Goal: Transaction & Acquisition: Purchase product/service

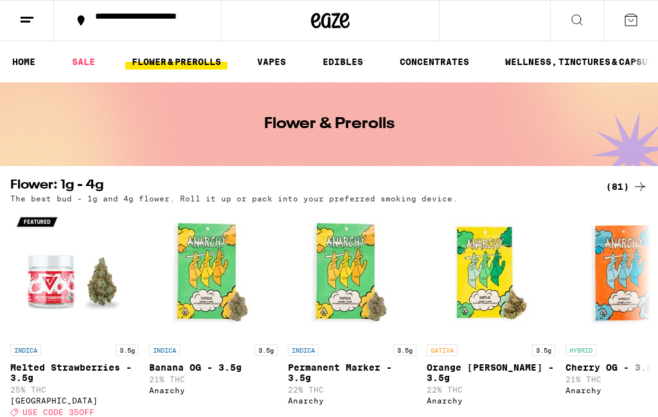
click at [86, 62] on link "SALE" at bounding box center [84, 61] width 36 height 15
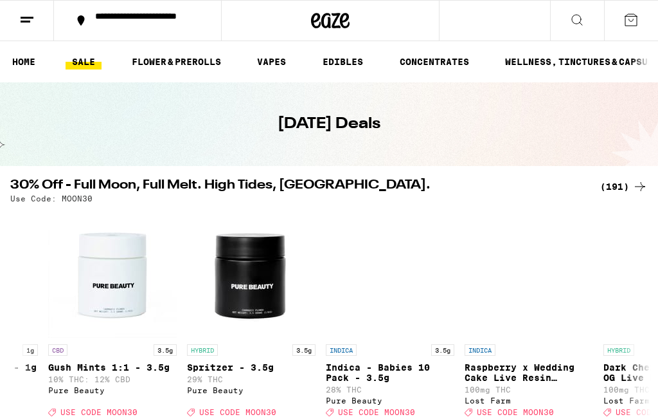
scroll to position [0, 380]
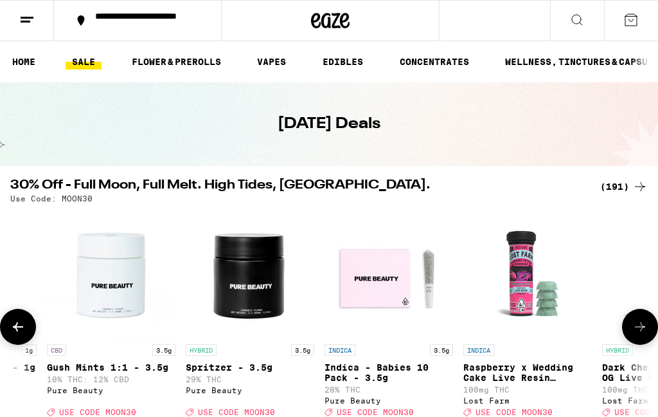
click at [246, 285] on img "Open page for Spritzer - 3.5g from Pure Beauty" at bounding box center [250, 273] width 129 height 129
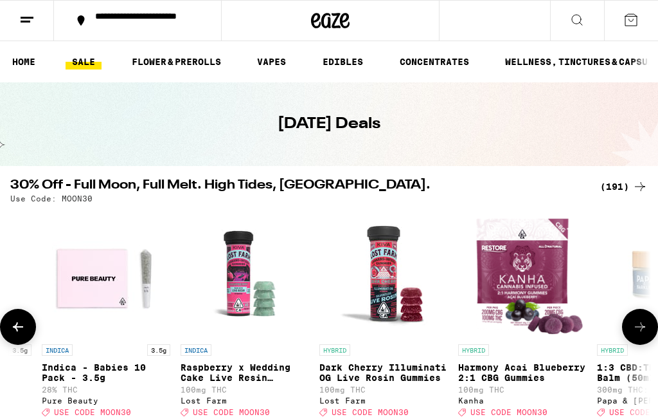
scroll to position [0, 679]
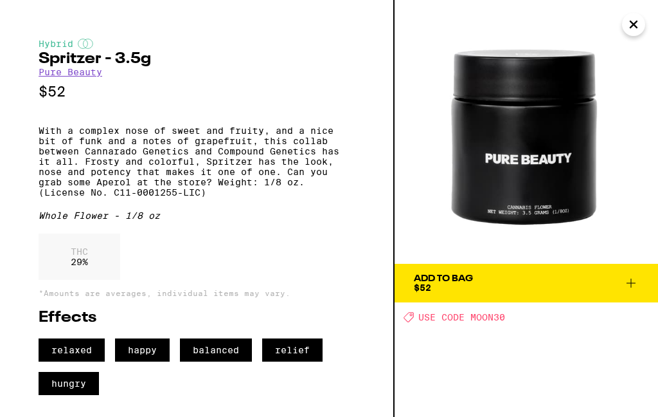
scroll to position [10, 0]
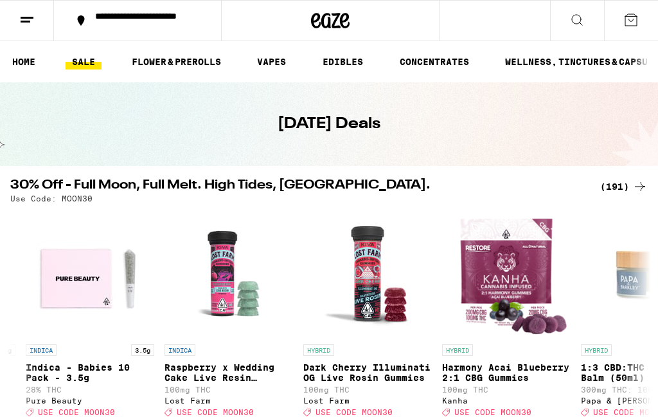
click at [617, 188] on div "(191)" at bounding box center [624, 186] width 48 height 15
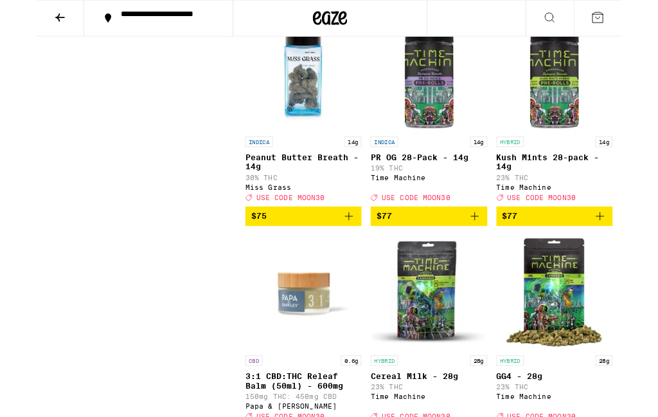
scroll to position [14872, 0]
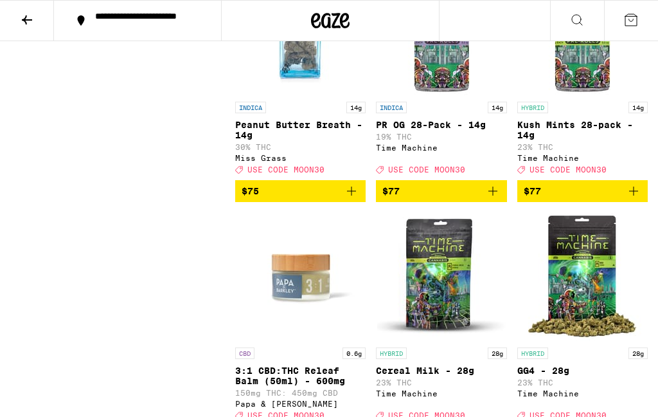
scroll to position [14872, 0]
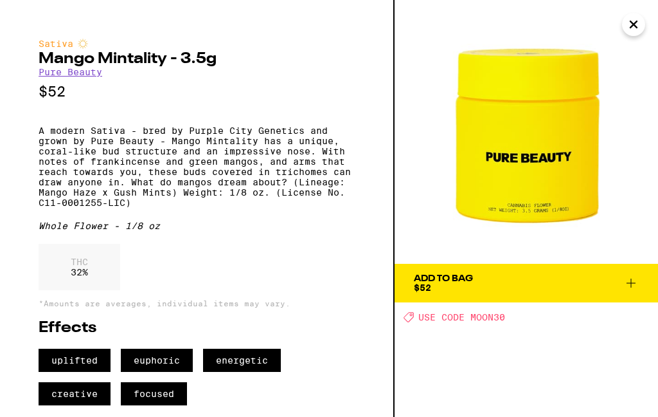
scroll to position [22, 0]
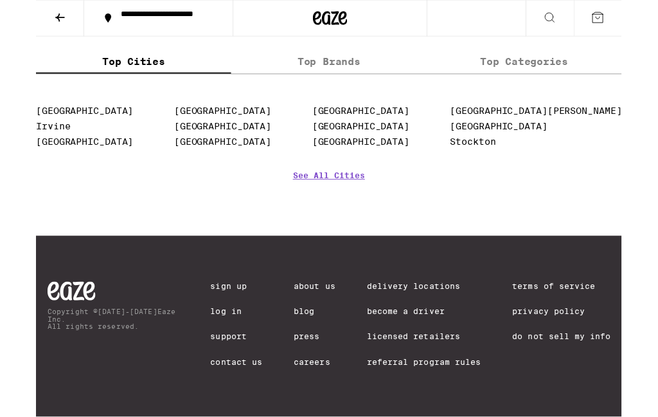
scroll to position [16189, 0]
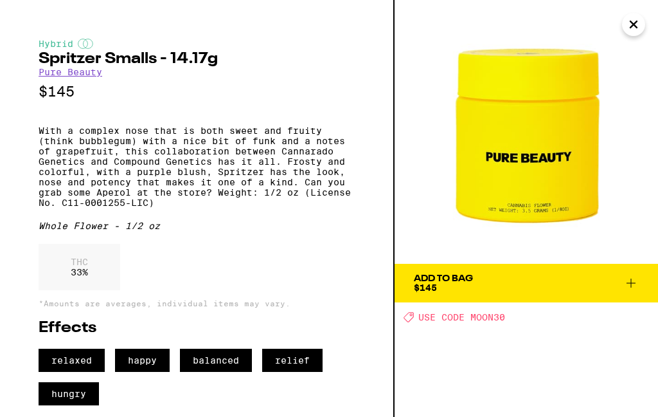
scroll to position [16190, 0]
